Goal: Task Accomplishment & Management: Manage account settings

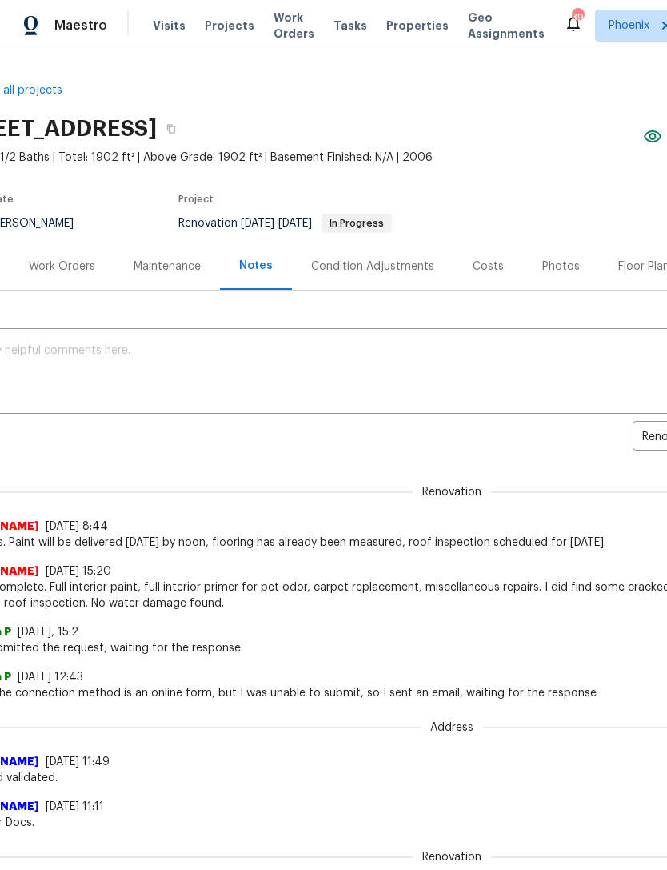
scroll to position [0, 58]
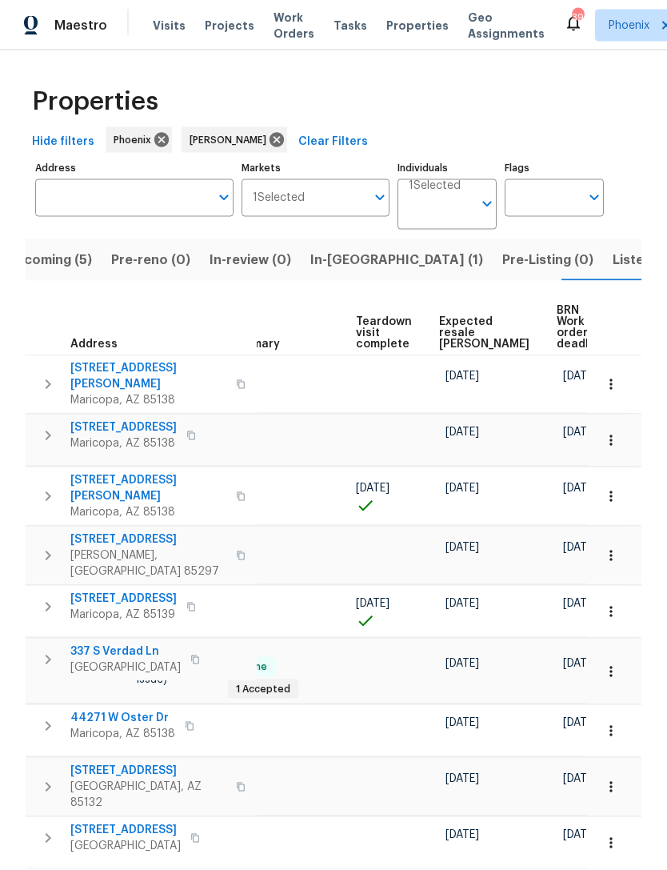
scroll to position [0, 323]
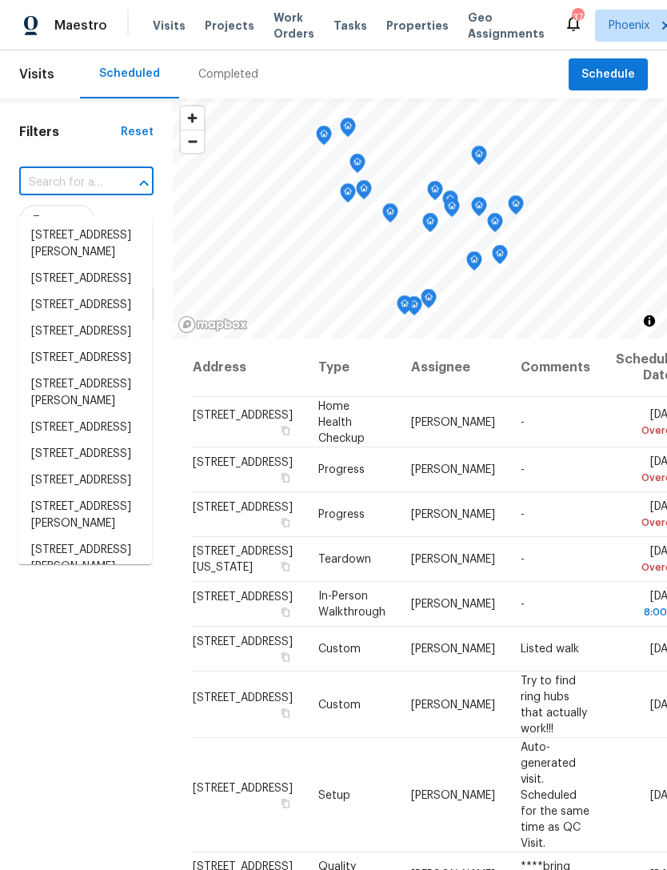
click at [64, 195] on input "text" at bounding box center [64, 182] width 90 height 25
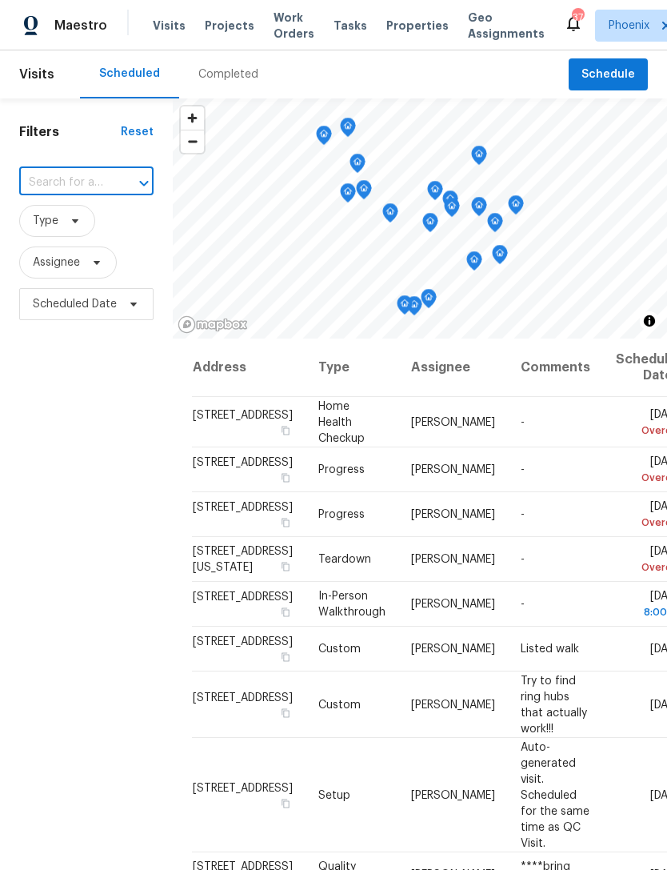
type input "40015 W Coltin Way, Maricopa, AZ 85138"
click at [61, 248] on li "40015 W Coltin Way, Maricopa, AZ 85138" at bounding box center [85, 235] width 134 height 26
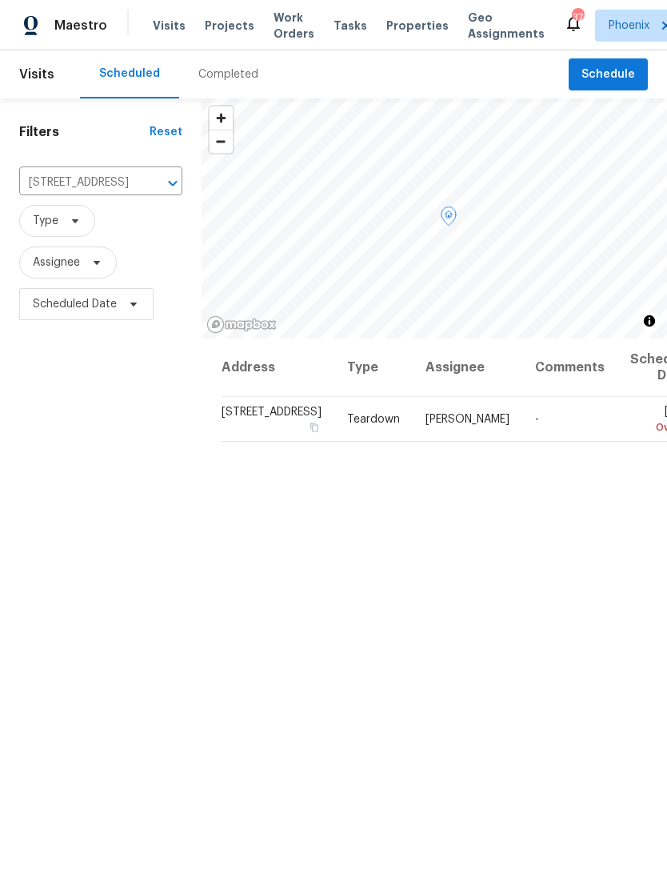
click at [0, 0] on icon at bounding box center [0, 0] width 0 height 0
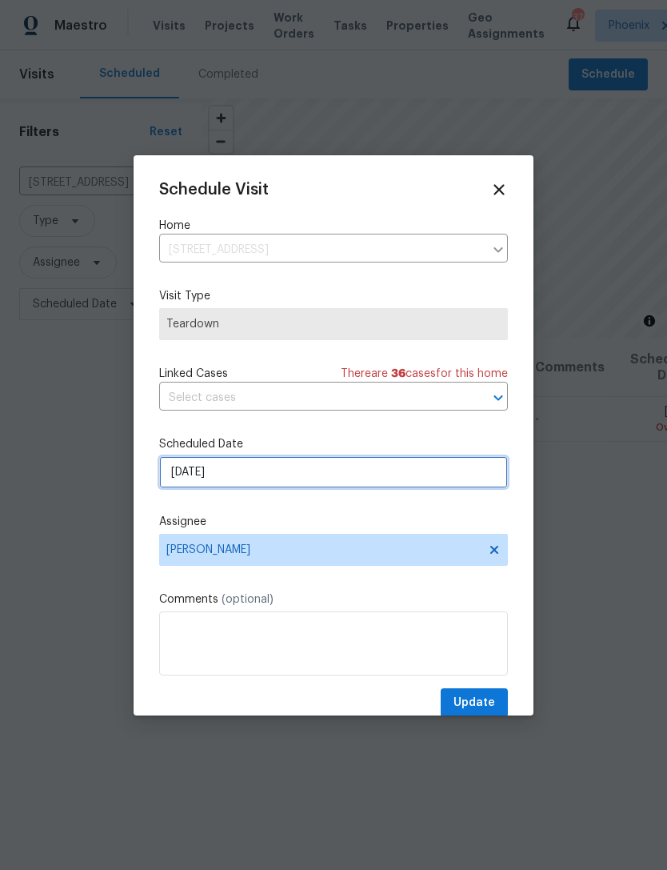
click at [291, 479] on input "[DATE]" at bounding box center [333, 472] width 349 height 32
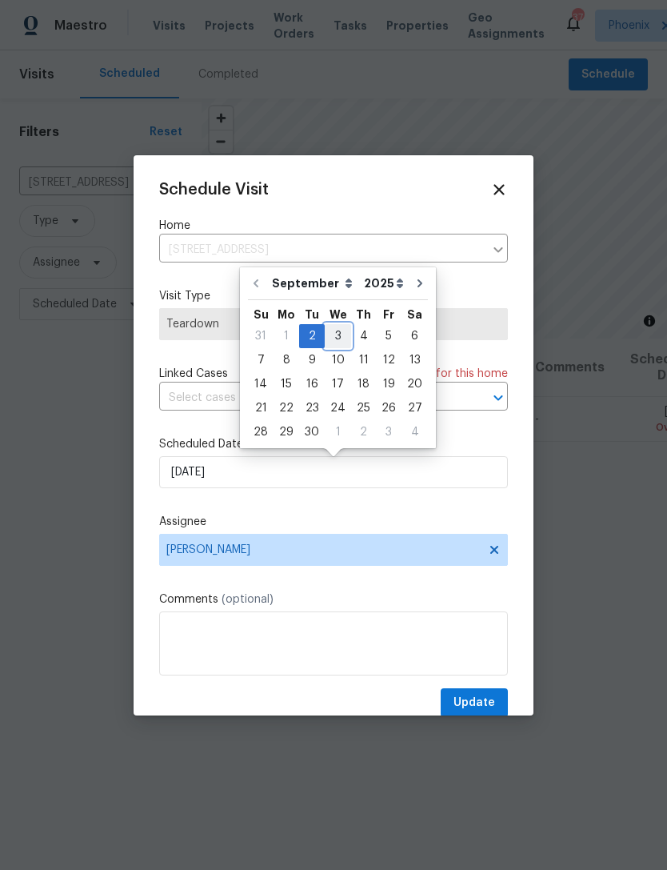
click at [334, 334] on div "3" at bounding box center [338, 336] width 26 height 22
type input "[DATE]"
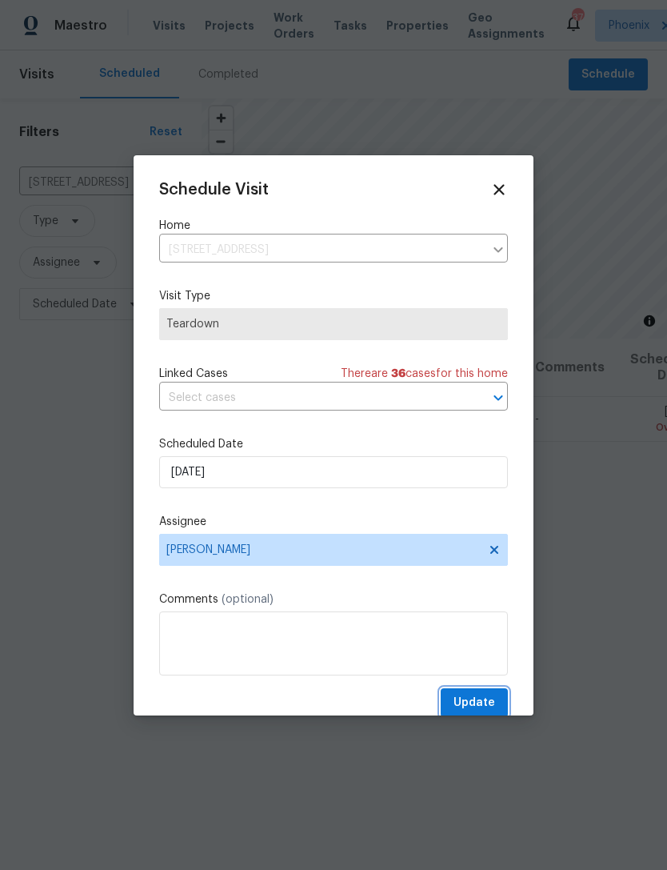
click at [490, 707] on span "Update" at bounding box center [475, 703] width 42 height 20
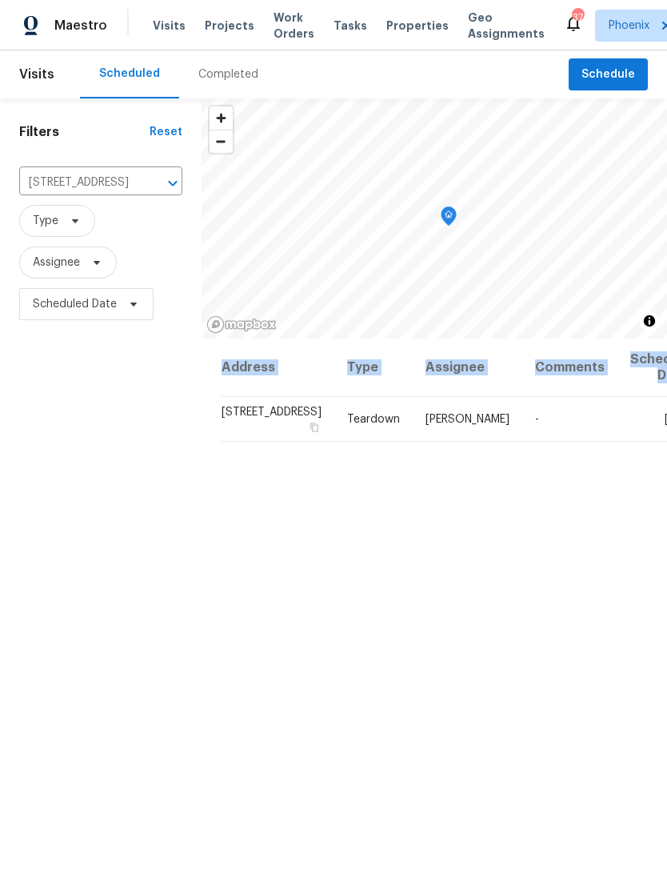
click at [242, 542] on div "Address Type Assignee Comments Scheduled Date ↑ 40015 W Coltin Way, Maricopa, A…" at bounding box center [435, 686] width 466 height 696
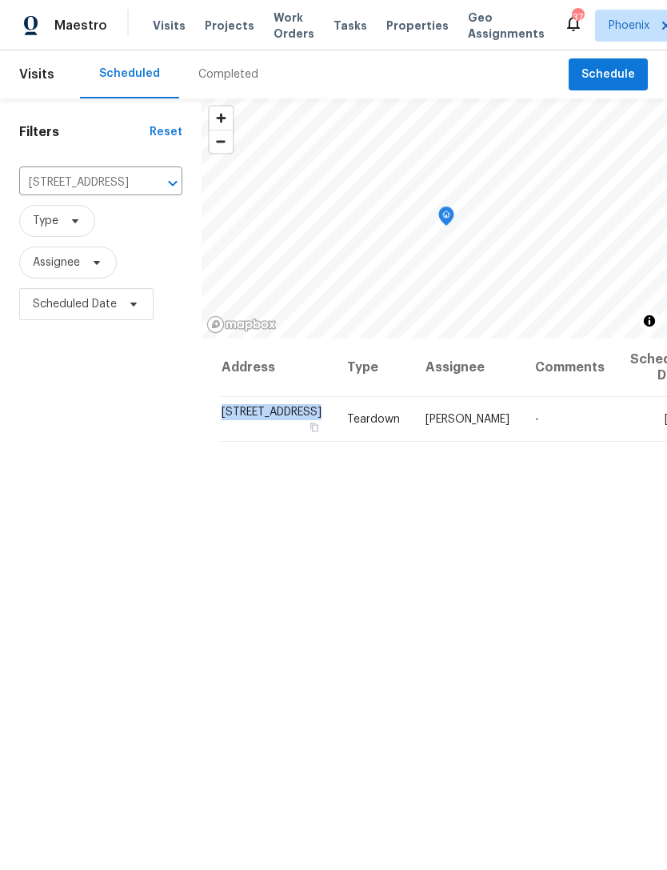
click at [466, 577] on div "Address Type Assignee Comments Scheduled Date ↑ 40015 W Coltin Way, Maricopa, A…" at bounding box center [435, 686] width 466 height 696
click at [147, 188] on icon "Clear" at bounding box center [152, 183] width 10 height 10
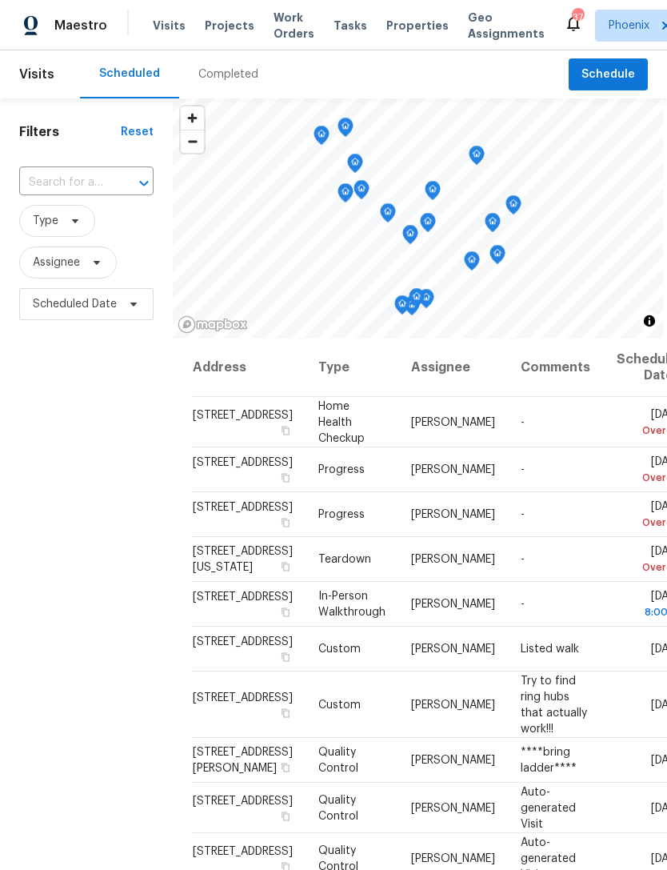
click at [62, 194] on input "text" at bounding box center [64, 182] width 90 height 25
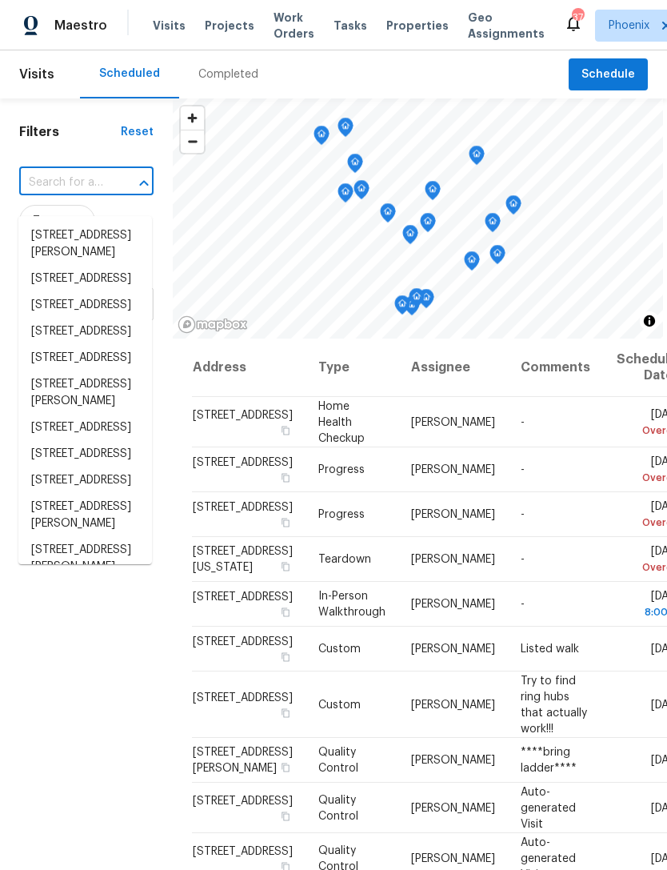
click at [59, 195] on input "text" at bounding box center [64, 182] width 90 height 25
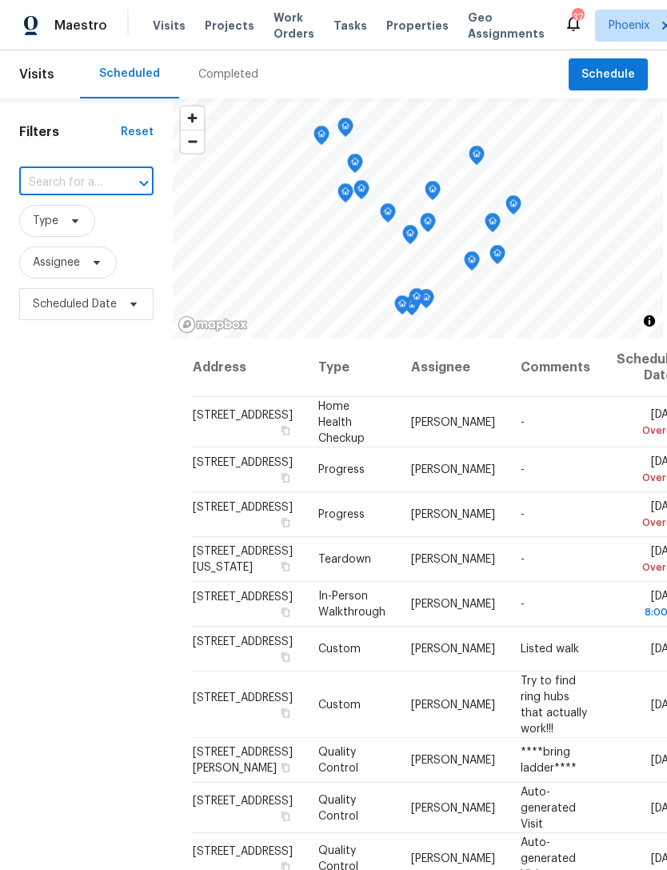
paste input "19603 N Toya St, Maricopa, AZ 85138"
type input "19603 N Toya St, Maricopa, AZ 85138"
click at [61, 242] on li "19603 N Toya St, Maricopa, AZ 85138" at bounding box center [85, 235] width 134 height 26
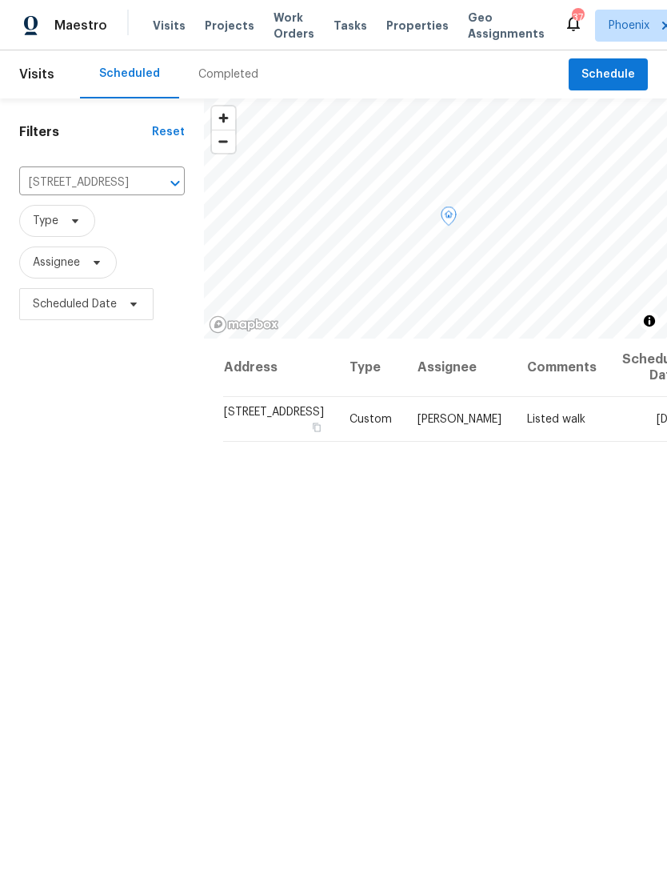
click at [0, 0] on icon at bounding box center [0, 0] width 0 height 0
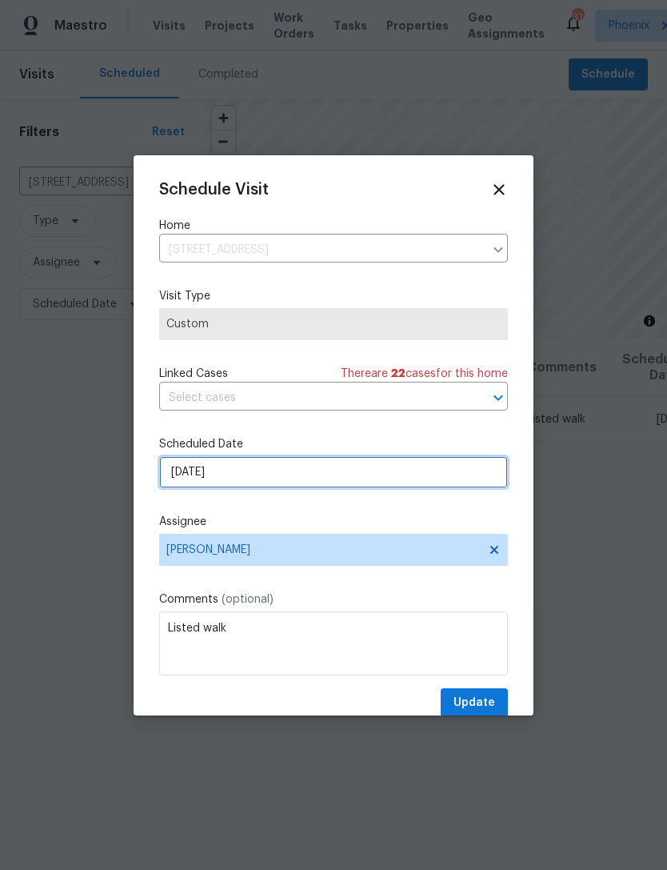
click at [308, 478] on input "9/5/2025" at bounding box center [333, 472] width 349 height 32
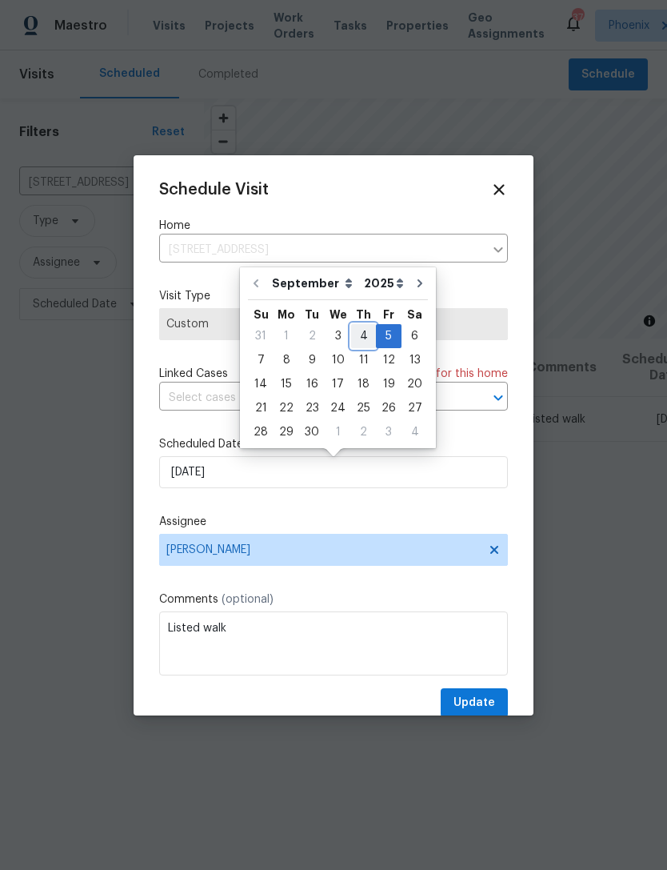
click at [355, 330] on div "4" at bounding box center [363, 336] width 25 height 22
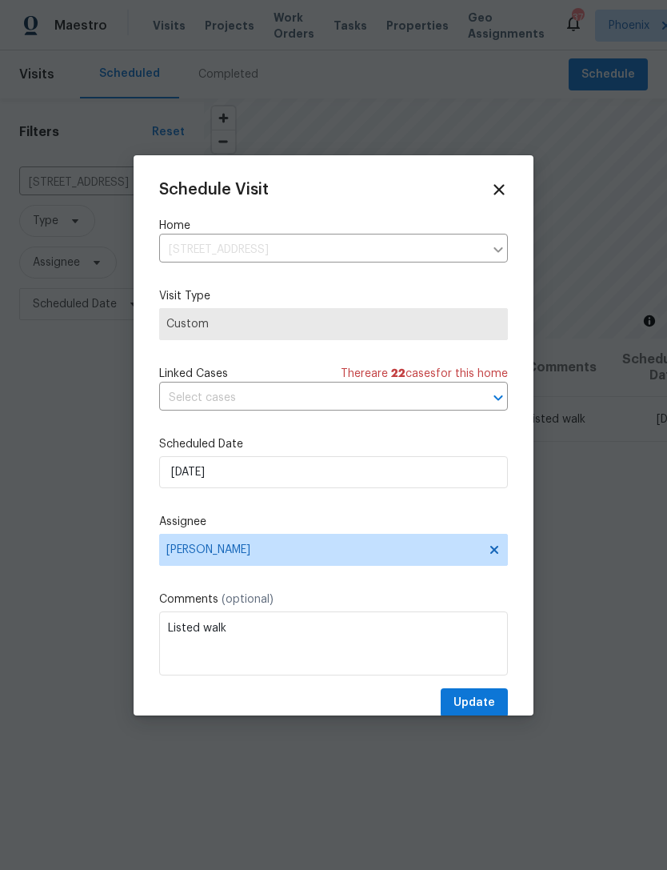
type input "9/4/2025"
click at [484, 713] on span "Update" at bounding box center [475, 703] width 42 height 20
